Goal: Task Accomplishment & Management: Manage account settings

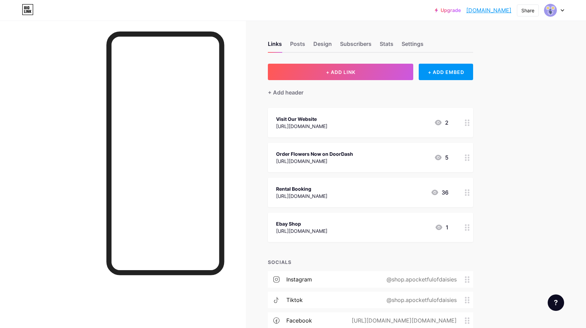
click at [467, 158] on div at bounding box center [467, 157] width 12 height 29
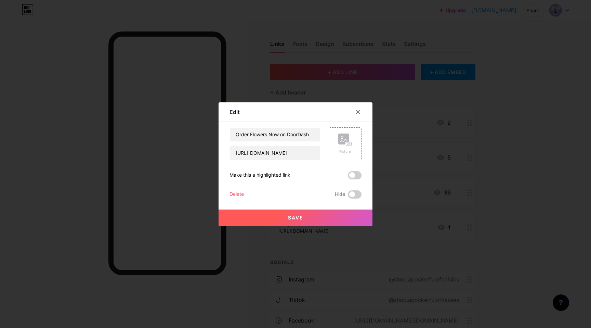
click at [359, 172] on span at bounding box center [355, 175] width 14 height 8
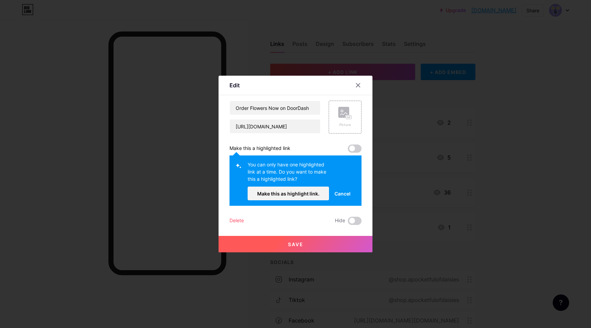
click at [346, 197] on button "Cancel" at bounding box center [342, 193] width 27 height 14
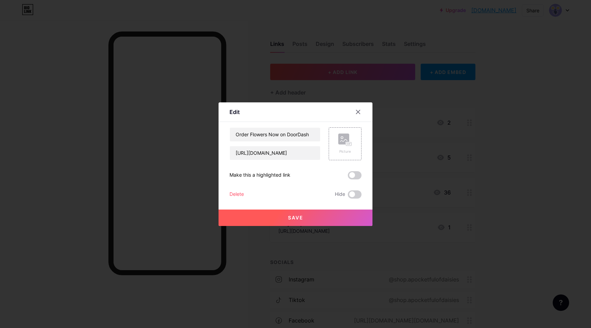
click at [357, 189] on div "Order Flowers Now on DoorDash [URL][DOMAIN_NAME] Picture Make this a highlighte…" at bounding box center [295, 162] width 132 height 71
click at [357, 193] on span at bounding box center [355, 194] width 14 height 8
click at [348, 196] on input "checkbox" at bounding box center [348, 196] width 0 height 0
click at [302, 219] on span "Save" at bounding box center [295, 217] width 15 height 6
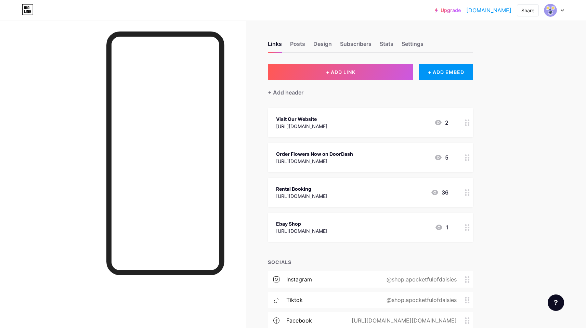
click at [473, 225] on div at bounding box center [467, 226] width 12 height 29
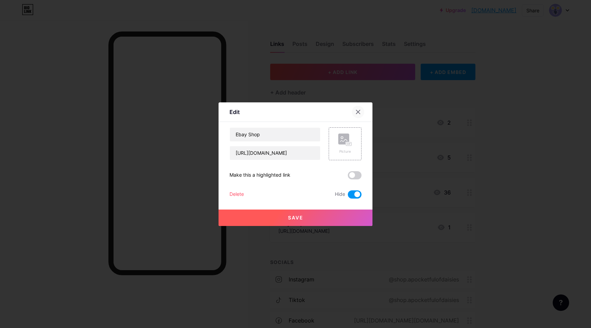
click at [363, 109] on div at bounding box center [358, 112] width 12 height 12
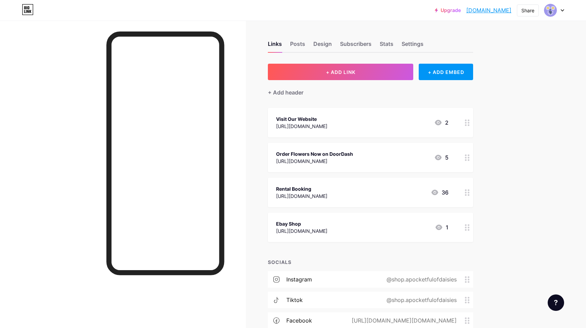
click at [324, 62] on div "Links Posts Design Subscribers Stats Settings + ADD LINK + ADD EMBED + Add head…" at bounding box center [251, 223] width 502 height 404
click at [328, 72] on span "+ ADD LINK" at bounding box center [340, 72] width 29 height 6
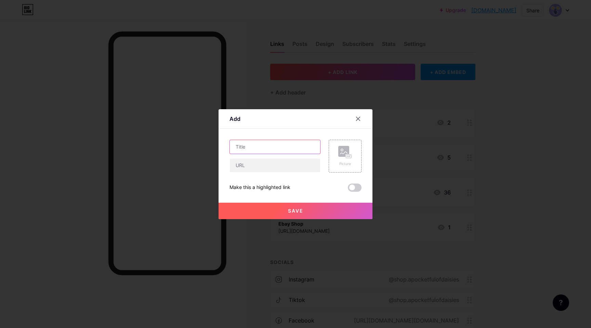
click at [269, 147] on input "text" at bounding box center [275, 147] width 90 height 14
type input "Order Flowers"
click at [271, 160] on input "text" at bounding box center [275, 165] width 90 height 14
click at [265, 166] on input "text" at bounding box center [275, 165] width 90 height 14
click at [259, 164] on input "text" at bounding box center [275, 165] width 90 height 14
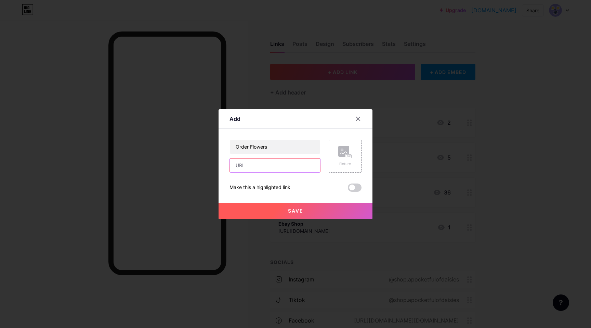
paste input "[URL][DOMAIN_NAME]"
type input "[URL][DOMAIN_NAME]"
click at [340, 183] on div "Make this a highlighted link" at bounding box center [295, 187] width 132 height 8
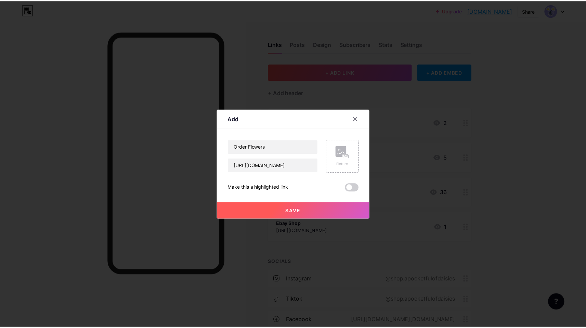
scroll to position [0, 0]
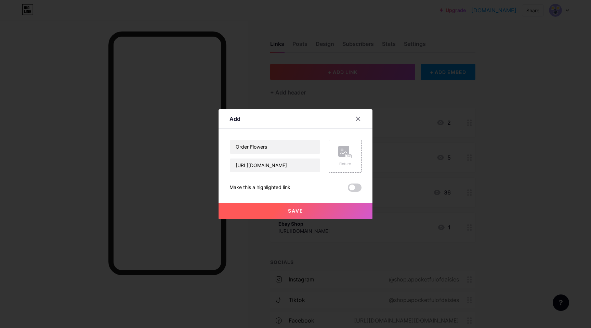
click at [318, 210] on button "Save" at bounding box center [296, 210] width 154 height 16
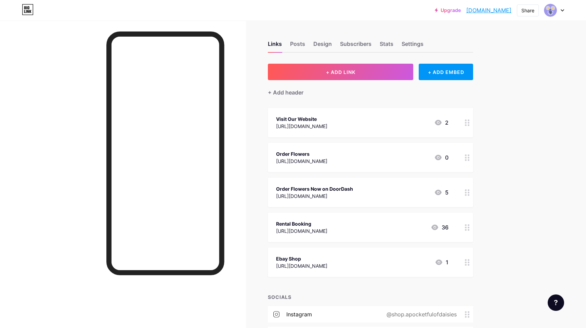
click at [543, 110] on div "Upgrade apocketfulofdai... [DOMAIN_NAME] Share Switch accounts A Pocketful of D…" at bounding box center [293, 229] width 586 height 459
click at [529, 117] on div "Upgrade apocketfulofdai... [DOMAIN_NAME] Share Switch accounts A Pocketful of D…" at bounding box center [293, 229] width 586 height 459
